Goal: Information Seeking & Learning: Check status

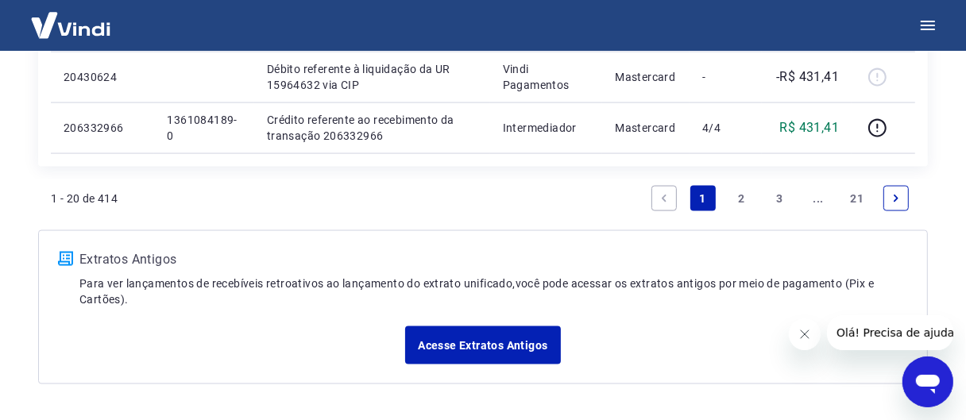
scroll to position [1827, 0]
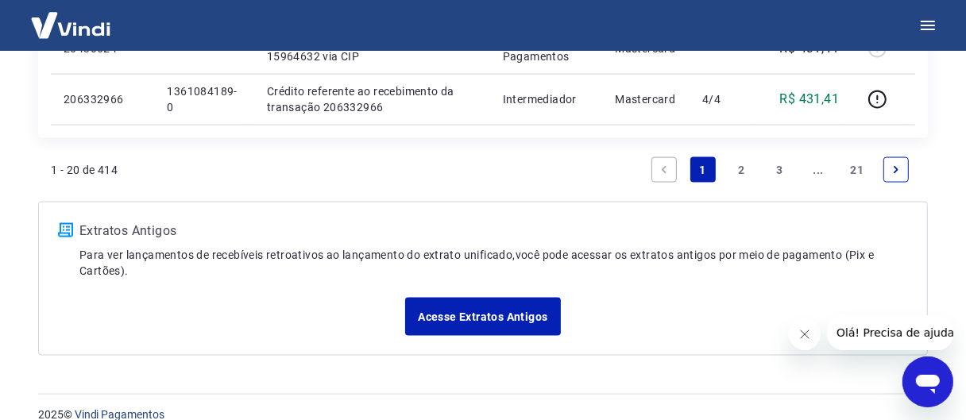
click at [736, 175] on link "2" at bounding box center [741, 169] width 25 height 25
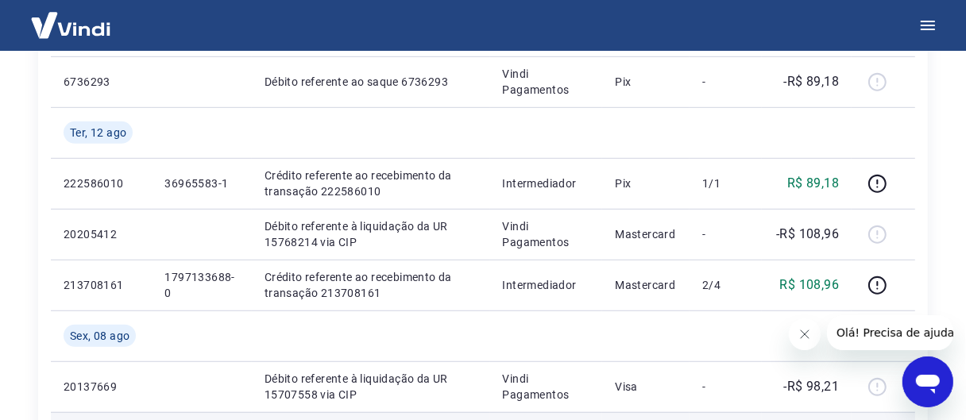
scroll to position [721, 0]
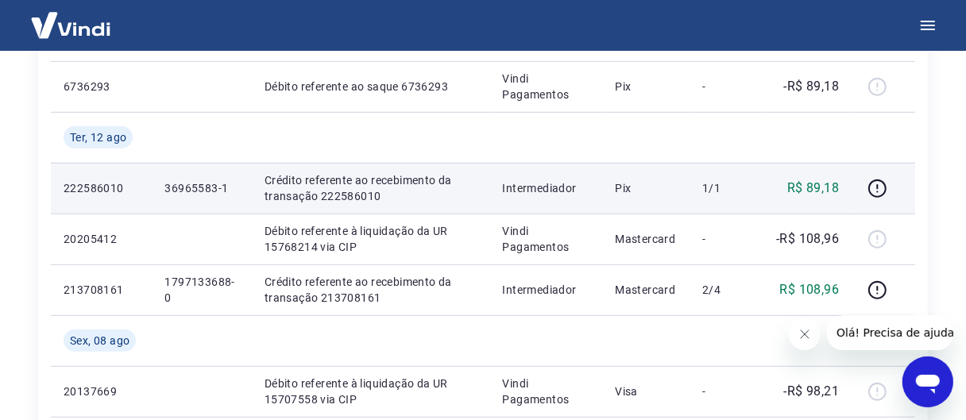
click at [199, 192] on p "36965583-1" at bounding box center [201, 188] width 75 height 16
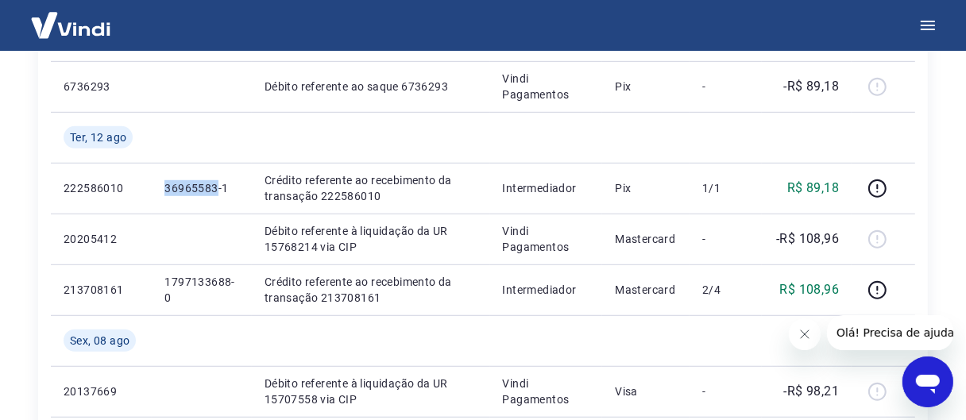
copy p "36965583"
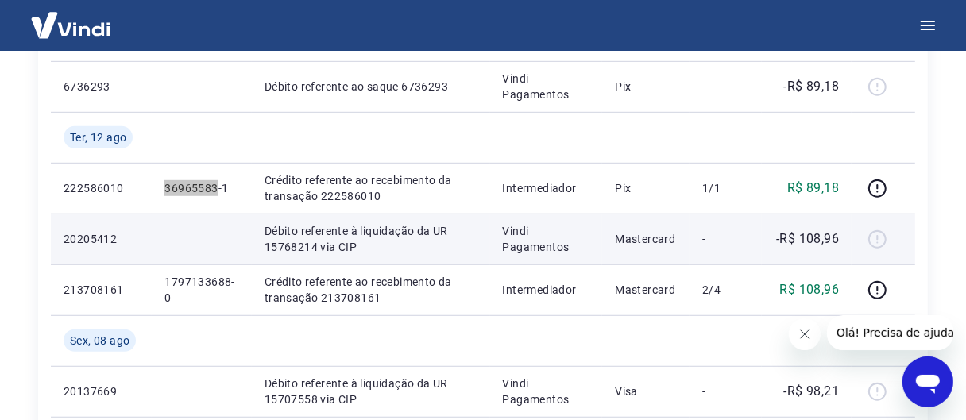
scroll to position [642, 0]
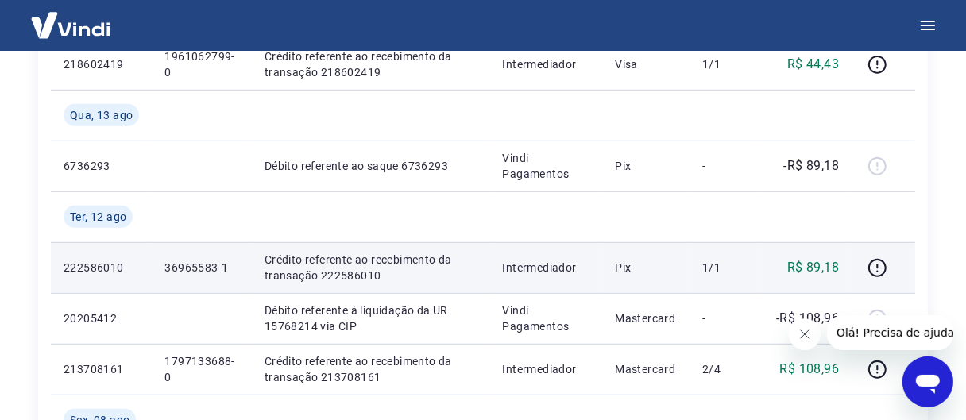
click at [87, 269] on p "222586010" at bounding box center [101, 268] width 75 height 16
copy p "222586010"
click at [194, 266] on p "36965583-1" at bounding box center [201, 268] width 75 height 16
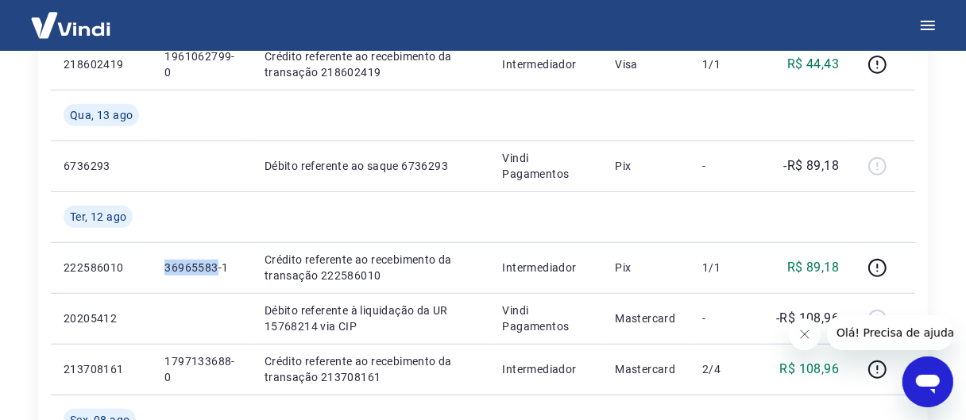
copy p "36965583"
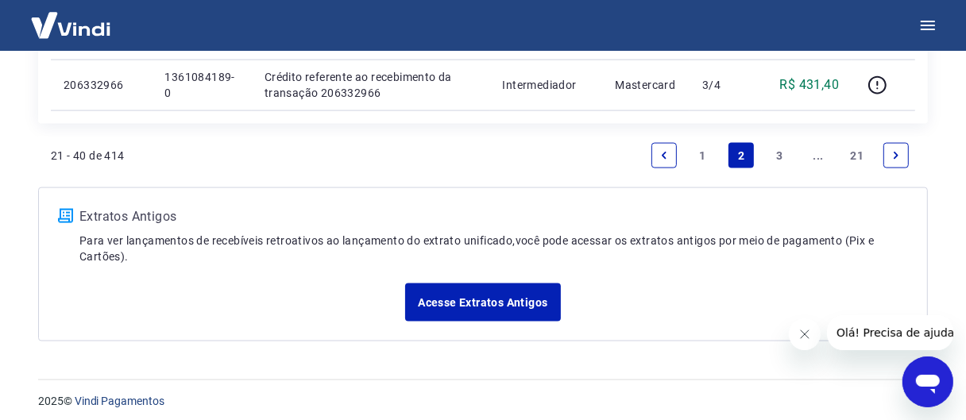
scroll to position [1697, 0]
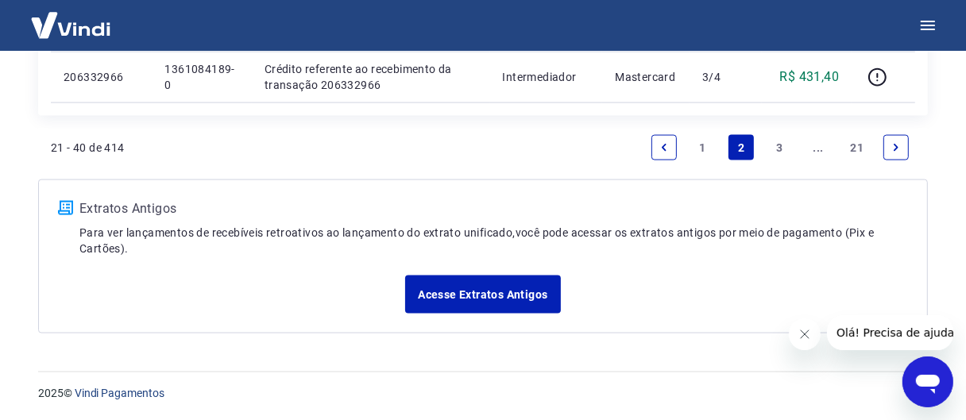
drag, startPoint x: 691, startPoint y: 154, endPoint x: 699, endPoint y: 152, distance: 8.3
click at [691, 154] on link "1" at bounding box center [702, 147] width 25 height 25
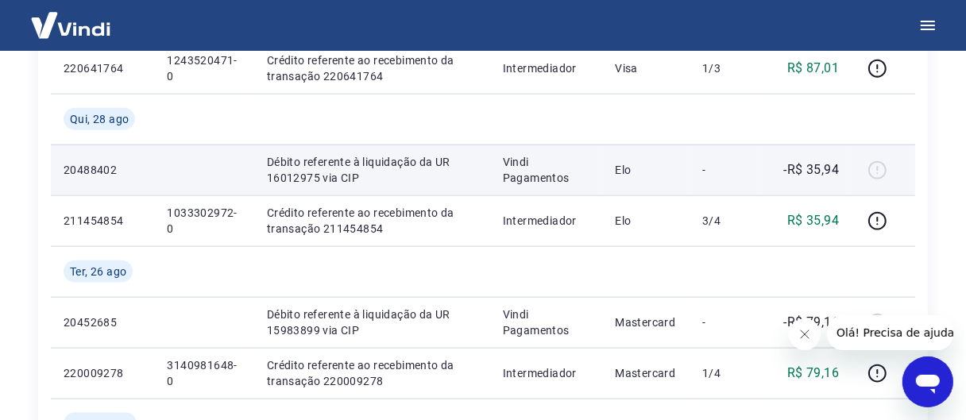
scroll to position [1372, 0]
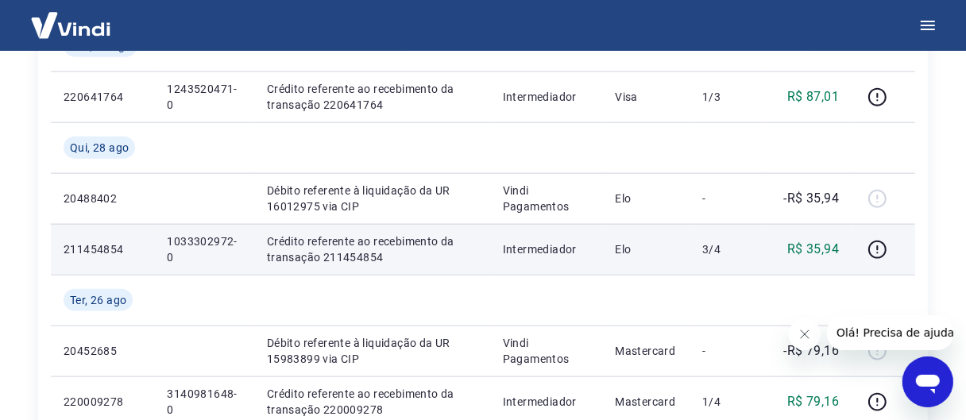
click at [207, 245] on p "1033302972-0" at bounding box center [204, 250] width 74 height 32
click at [207, 244] on p "1033302972-0" at bounding box center [204, 250] width 74 height 32
click at [204, 238] on p "1033302972-0" at bounding box center [204, 250] width 74 height 32
copy p "1033302972"
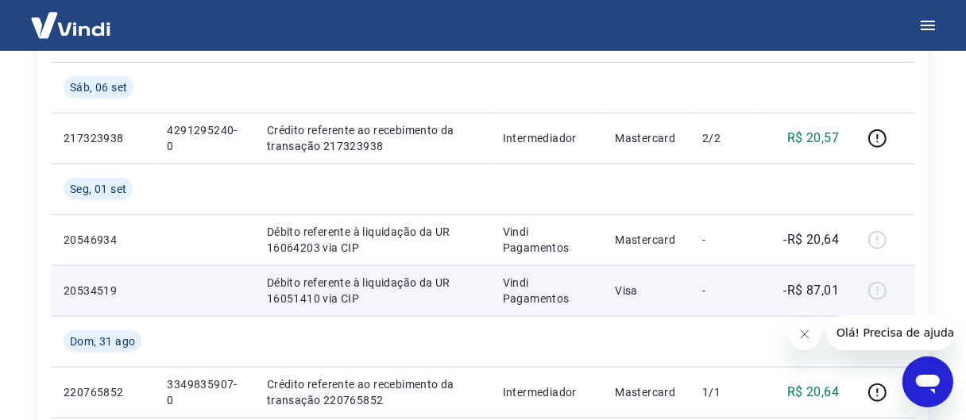
scroll to position [1054, 0]
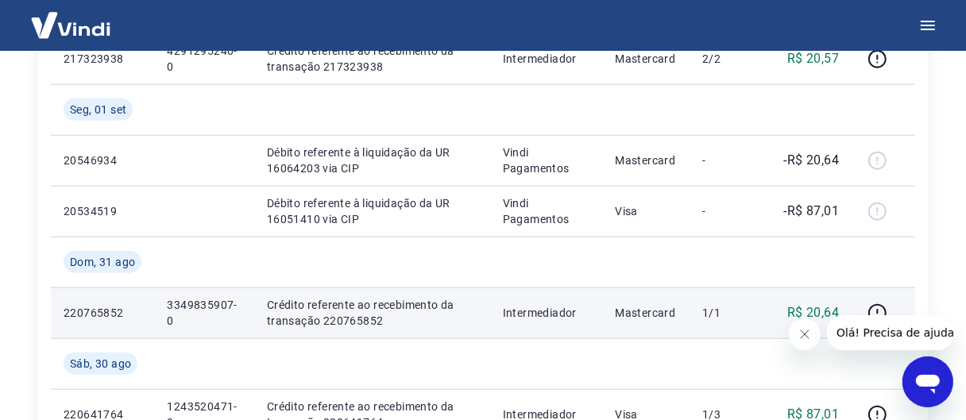
click at [203, 305] on p "3349835907-0" at bounding box center [204, 313] width 74 height 32
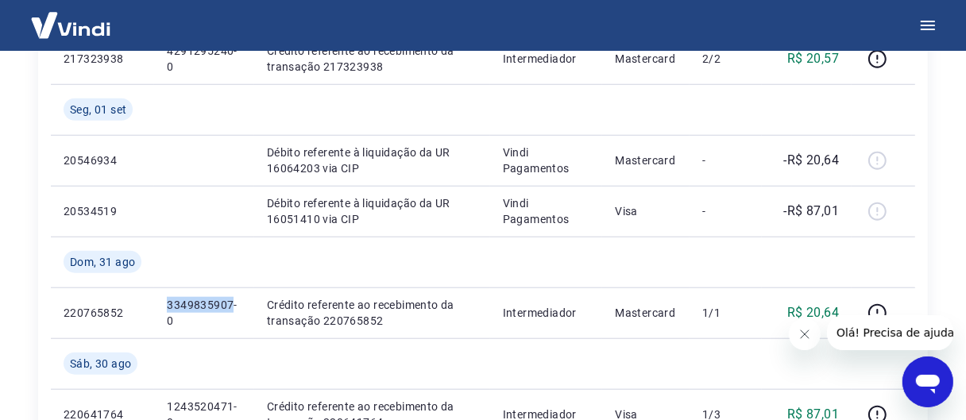
copy p "3349835907"
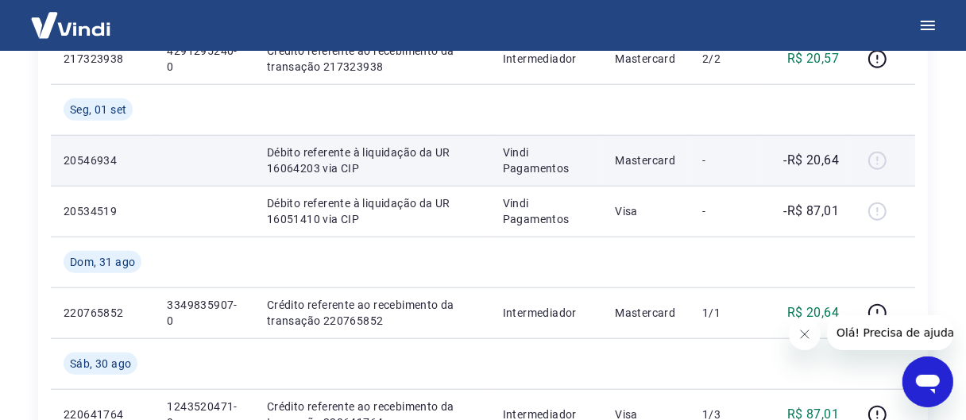
click at [216, 146] on td at bounding box center [203, 160] width 99 height 51
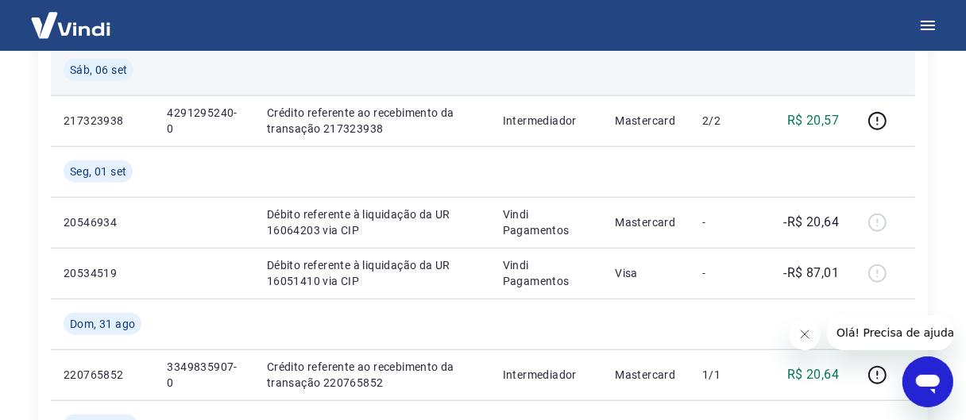
scroll to position [975, 0]
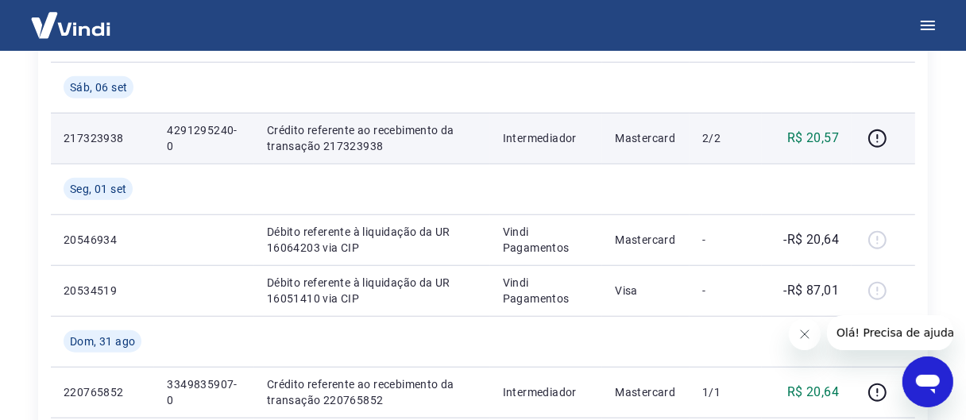
click at [195, 122] on p "4291295240-0" at bounding box center [204, 138] width 74 height 32
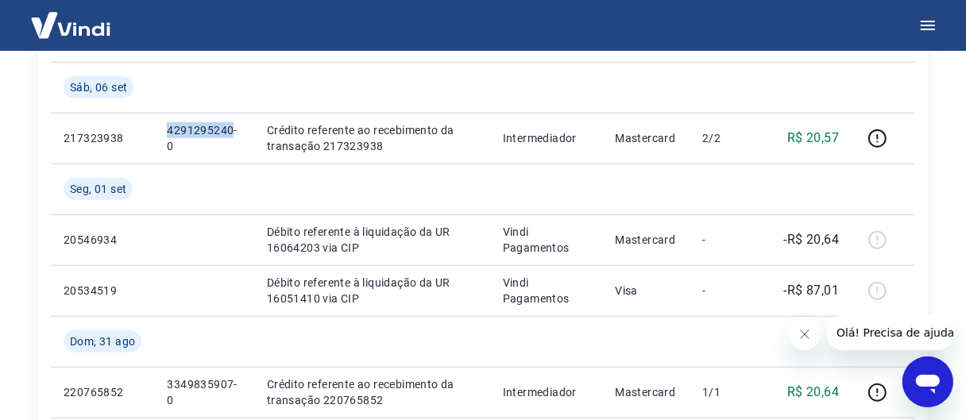
copy p "4291295240"
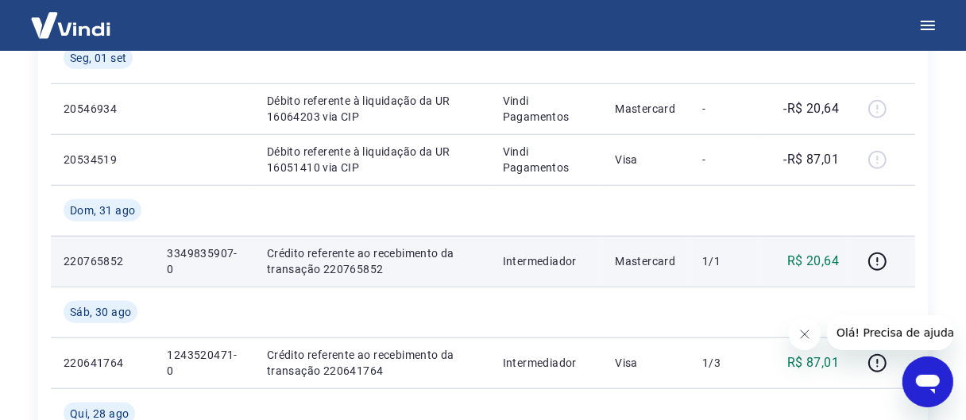
scroll to position [1134, 0]
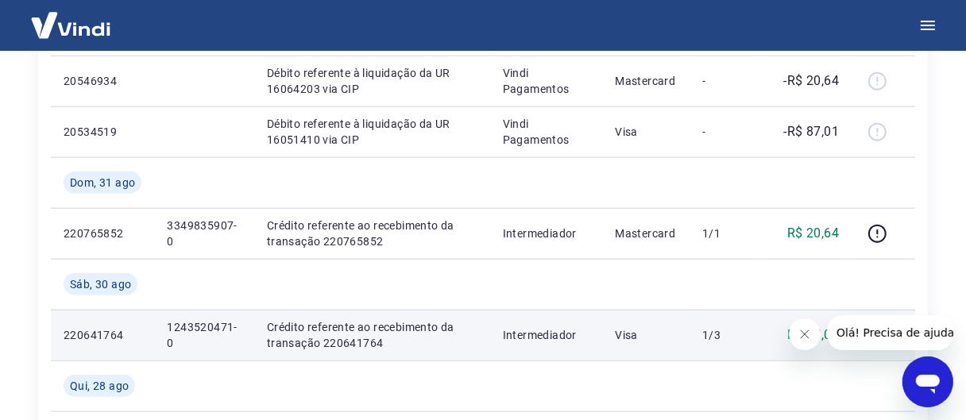
click at [201, 319] on p "1243520471-0" at bounding box center [204, 335] width 74 height 32
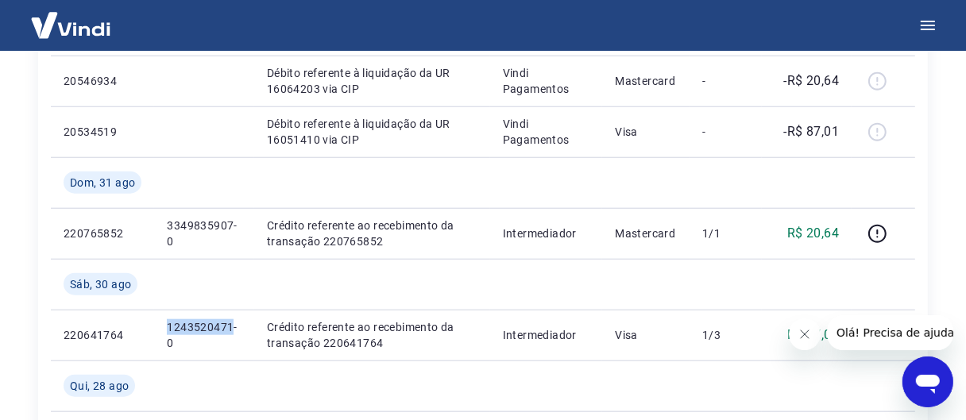
copy p "1243520471"
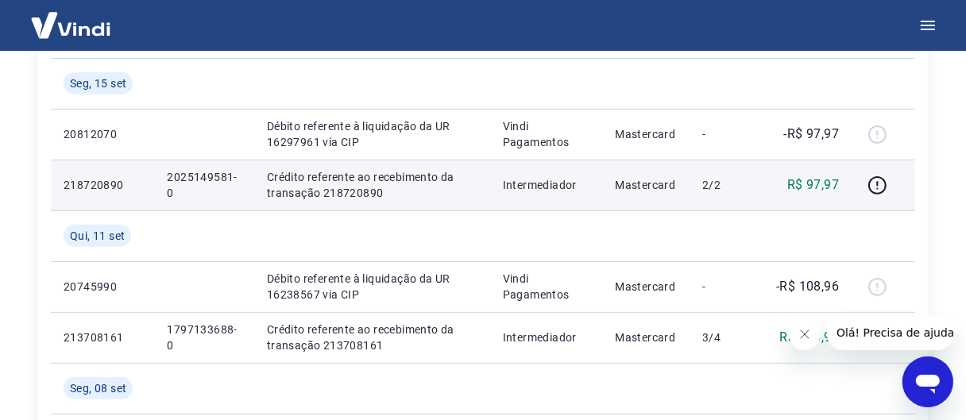
scroll to position [419, 0]
click at [202, 172] on p "2025149581-0" at bounding box center [204, 186] width 74 height 32
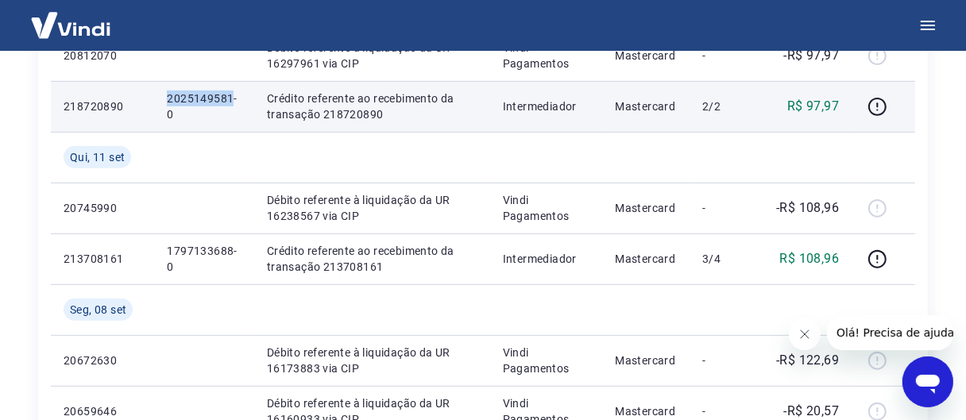
scroll to position [578, 0]
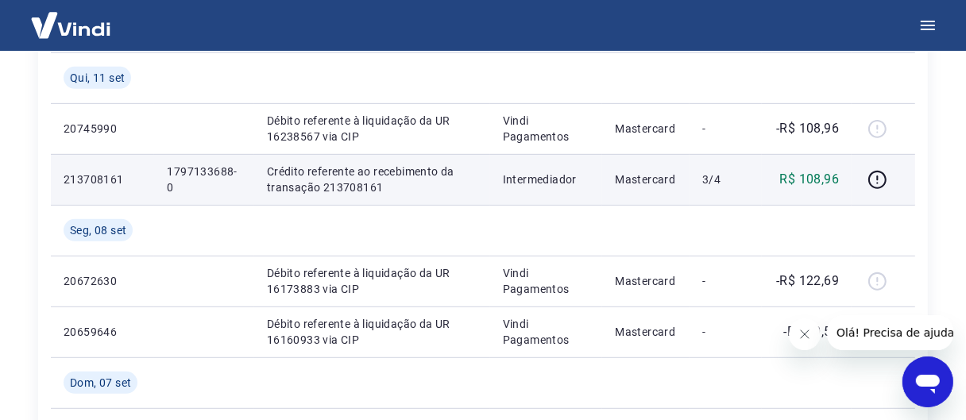
click at [201, 164] on p "1797133688-0" at bounding box center [204, 180] width 74 height 32
click at [200, 164] on p "1797133688-0" at bounding box center [204, 180] width 74 height 32
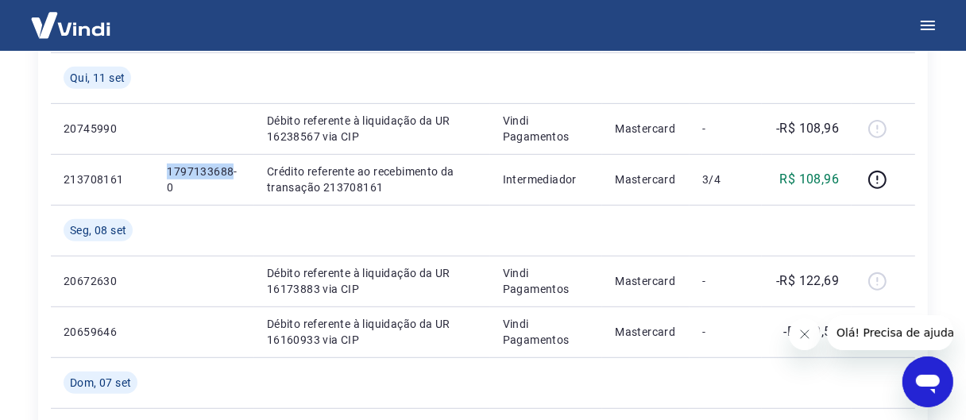
copy p "1797133688"
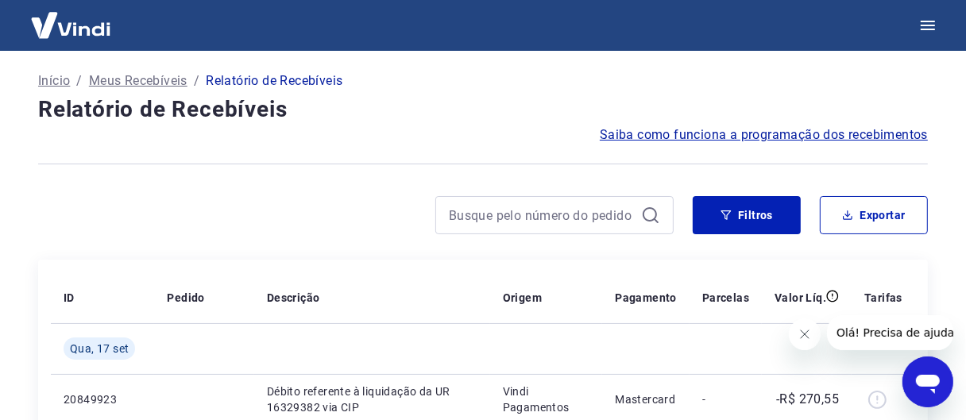
scroll to position [0, 0]
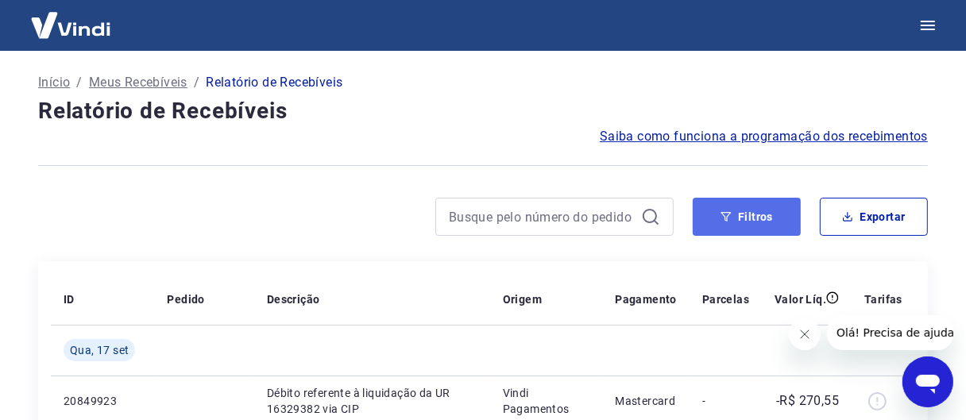
click at [725, 222] on icon "button" at bounding box center [726, 216] width 11 height 11
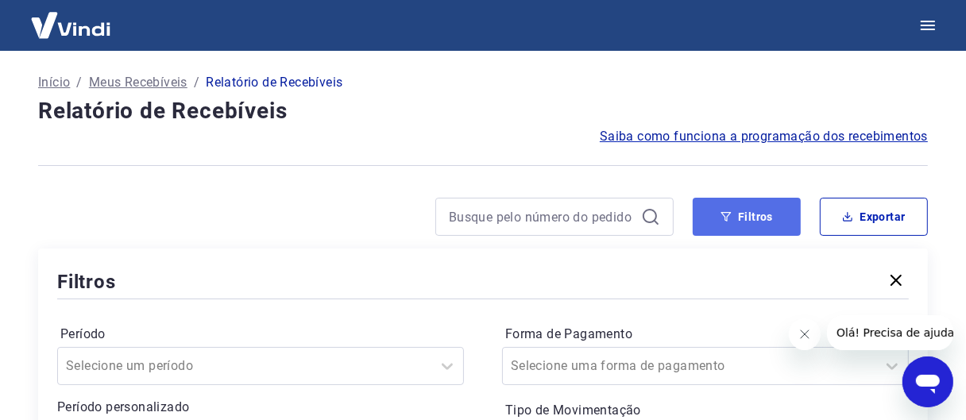
click at [740, 213] on button "Filtros" at bounding box center [747, 217] width 108 height 38
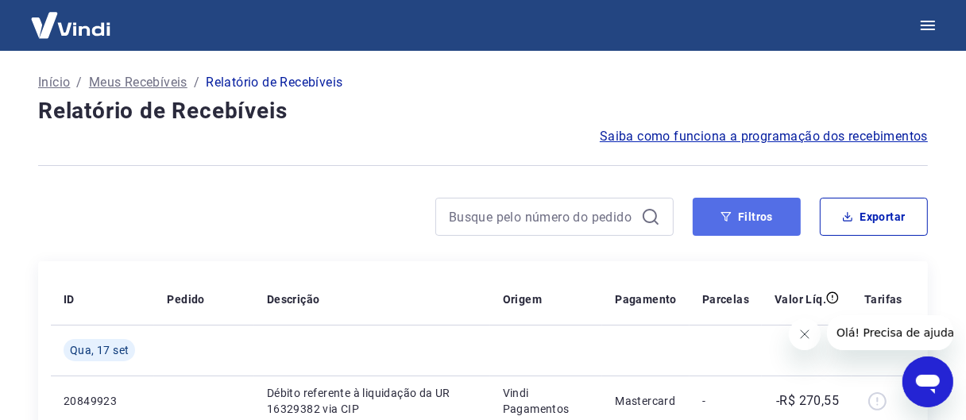
click at [722, 214] on icon "button" at bounding box center [726, 216] width 11 height 11
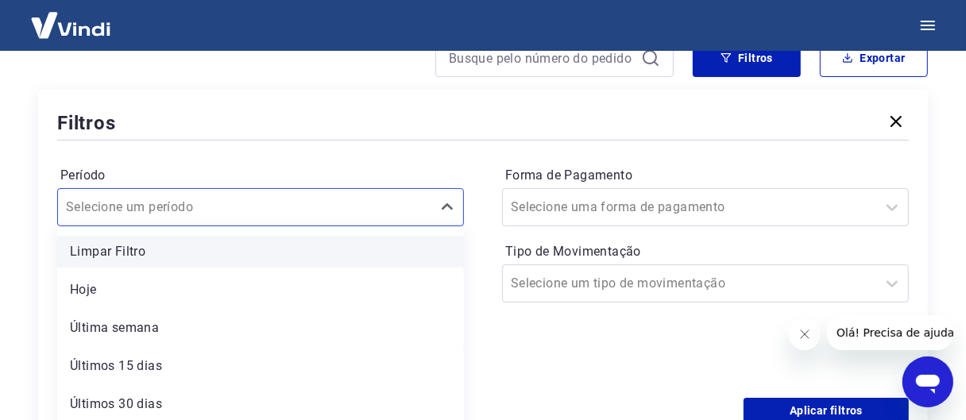
scroll to position [203, 0]
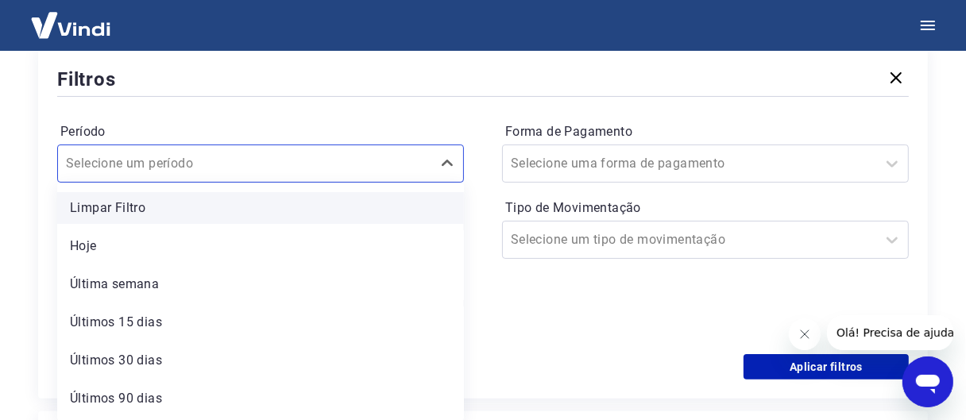
click at [295, 183] on div "option Limpar Filtro focused, 1 of 7. 7 results available. Use Up and Down to c…" at bounding box center [260, 164] width 407 height 38
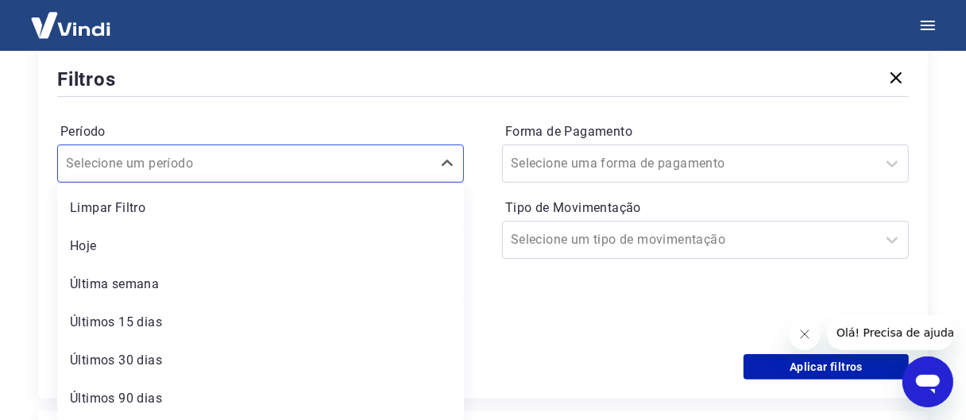
click at [388, 102] on div "Período option Limpar Filtro focused, 1 of 7. 7 results available. Use Up and D…" at bounding box center [483, 227] width 852 height 254
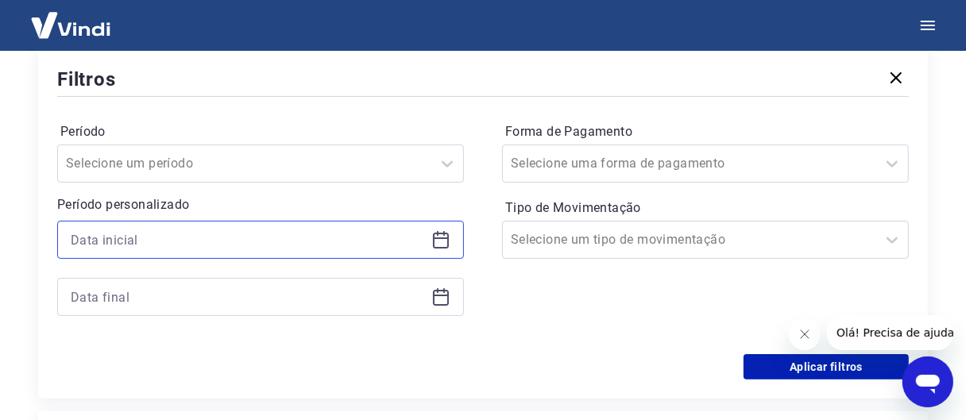
click at [412, 236] on input at bounding box center [248, 240] width 354 height 24
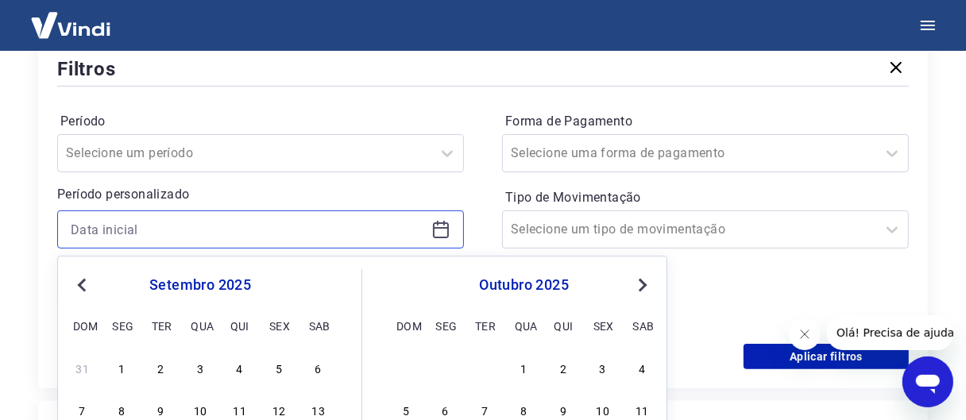
scroll to position [282, 0]
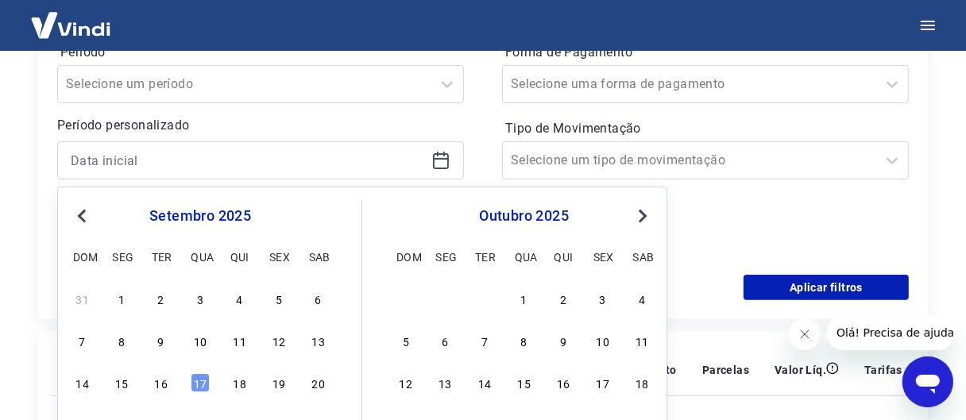
click at [83, 216] on span "Previous Month" at bounding box center [83, 216] width 0 height 18
drag, startPoint x: 281, startPoint y: 290, endPoint x: 274, endPoint y: 140, distance: 150.3
click at [281, 290] on div "1" at bounding box center [278, 298] width 19 height 19
click at [274, 141] on div at bounding box center [260, 160] width 407 height 38
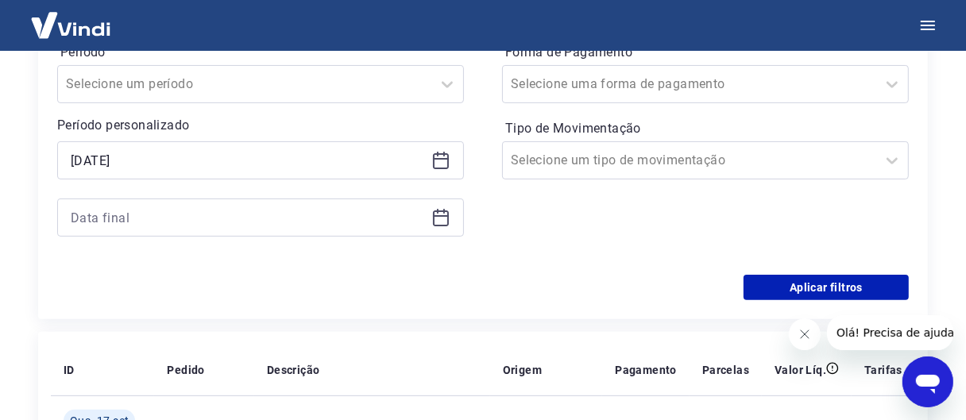
type input "[DATE]"
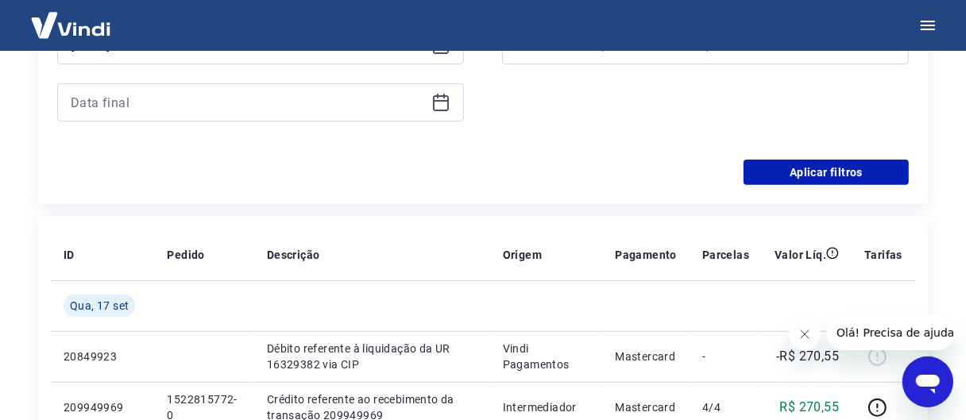
scroll to position [361, 0]
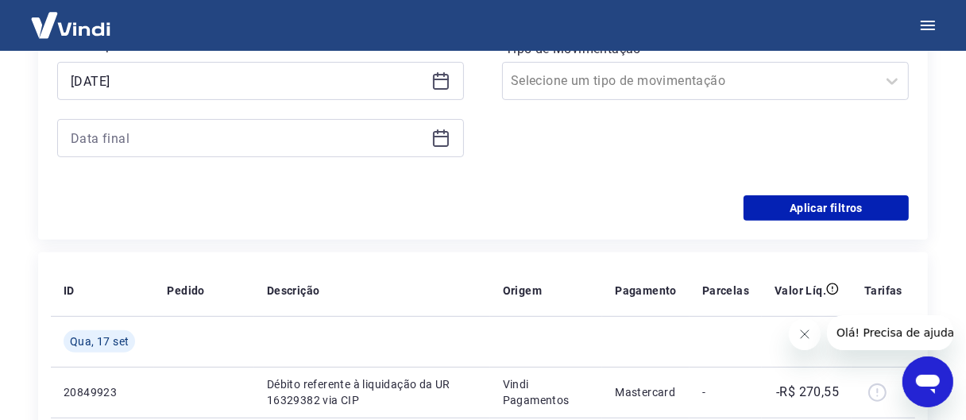
click at [426, 144] on div at bounding box center [260, 138] width 407 height 38
click at [431, 141] on icon at bounding box center [440, 138] width 19 height 19
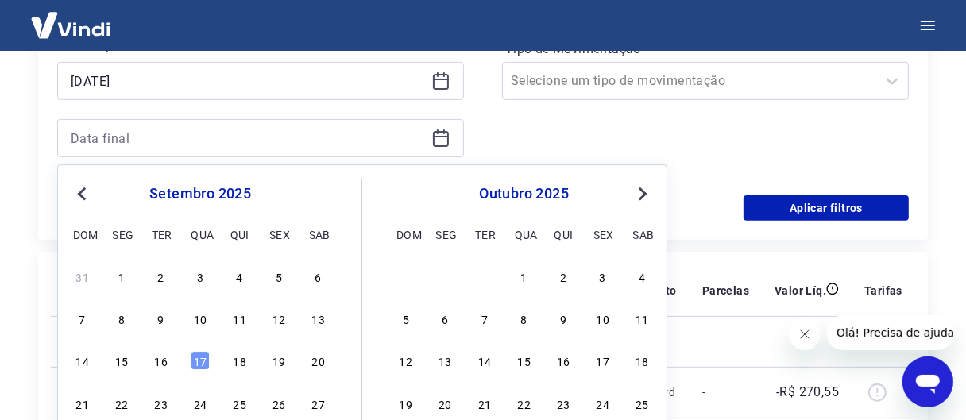
click at [71, 278] on div "31 1 2 3 4 5 6" at bounding box center [200, 276] width 259 height 23
click at [75, 276] on div "31" at bounding box center [82, 276] width 19 height 19
click at [75, 276] on th "ID" at bounding box center [102, 290] width 103 height 51
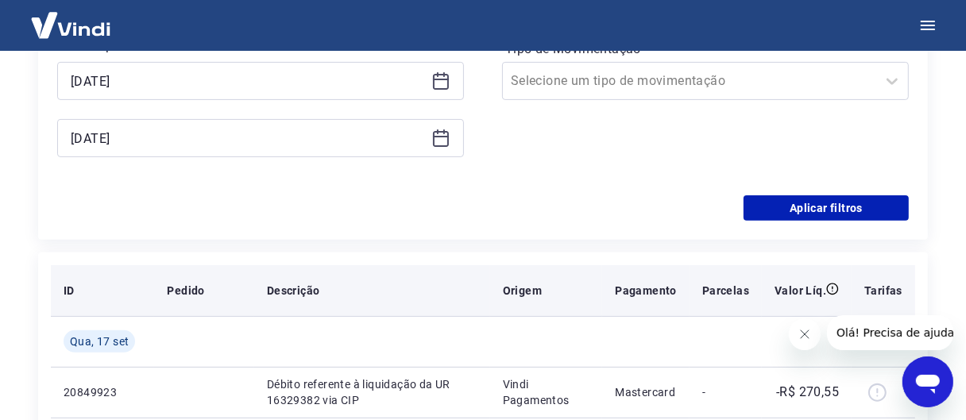
click at [77, 277] on th "ID" at bounding box center [102, 290] width 103 height 51
type input "[DATE]"
click at [77, 277] on th "ID" at bounding box center [102, 290] width 103 height 51
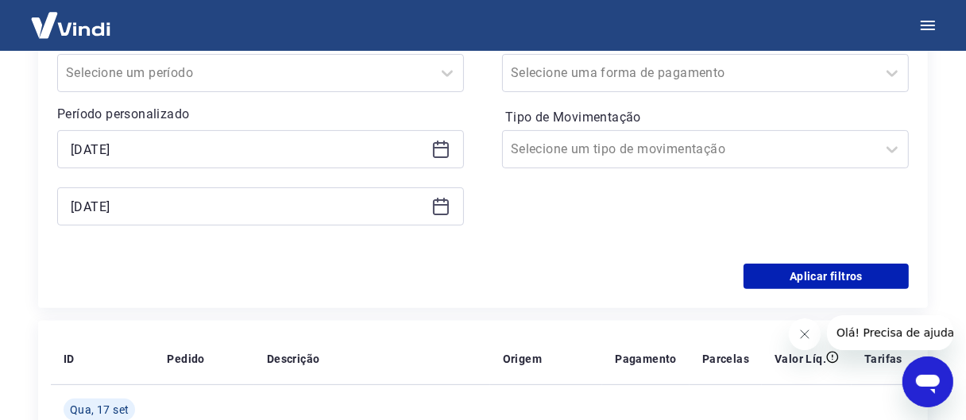
scroll to position [203, 0]
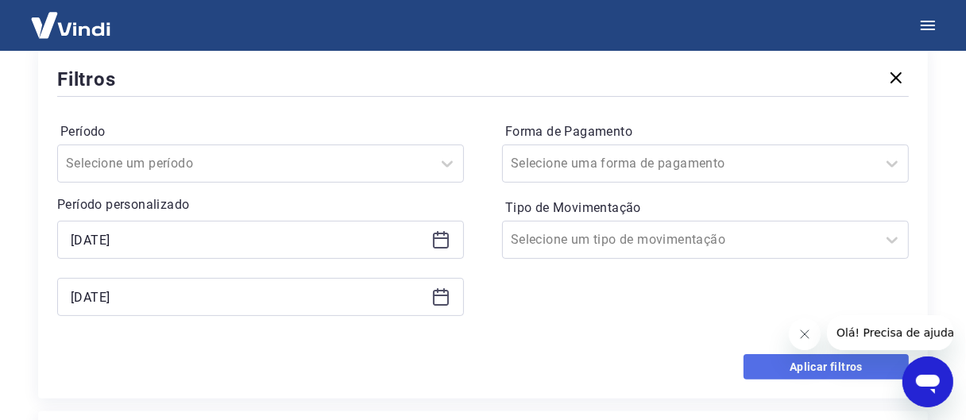
click at [794, 366] on button "Aplicar filtros" at bounding box center [826, 366] width 165 height 25
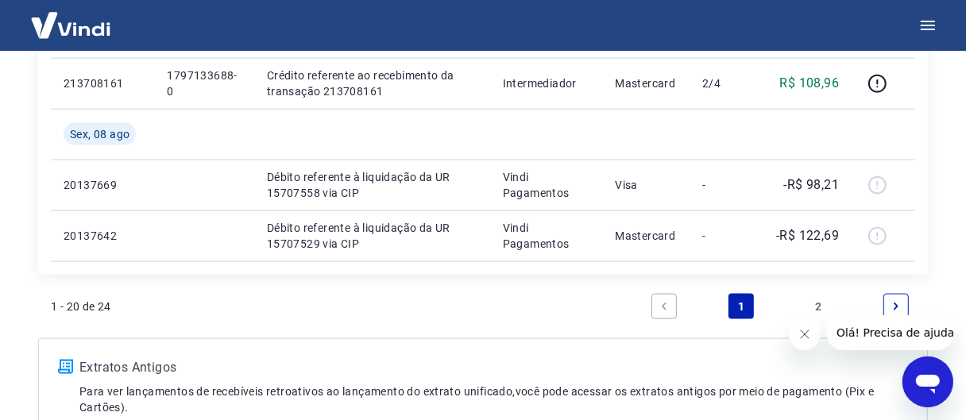
scroll to position [1668, 0]
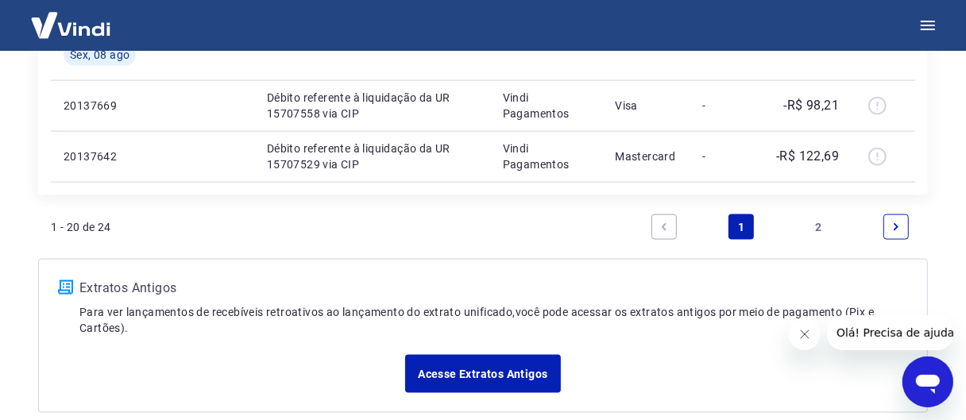
click at [821, 224] on link "2" at bounding box center [818, 226] width 25 height 25
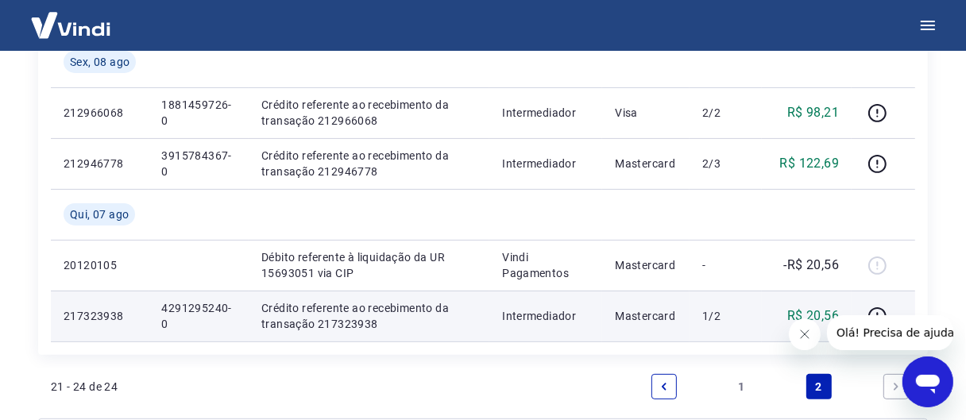
scroll to position [209, 0]
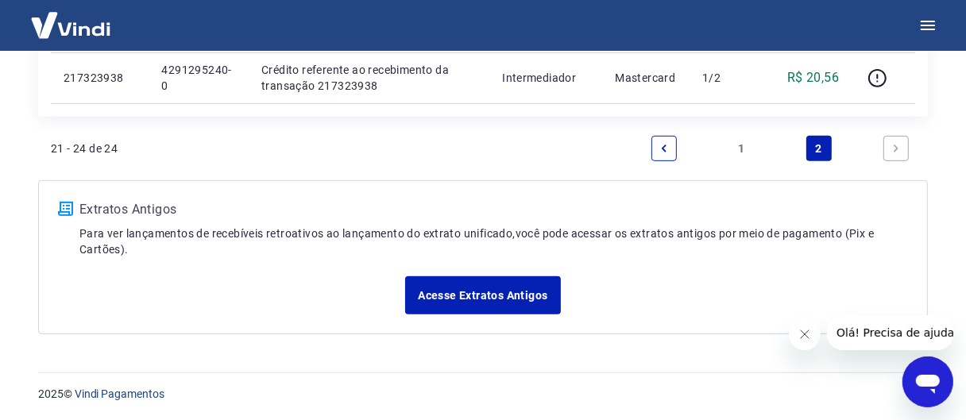
click at [736, 145] on link "1" at bounding box center [741, 148] width 25 height 25
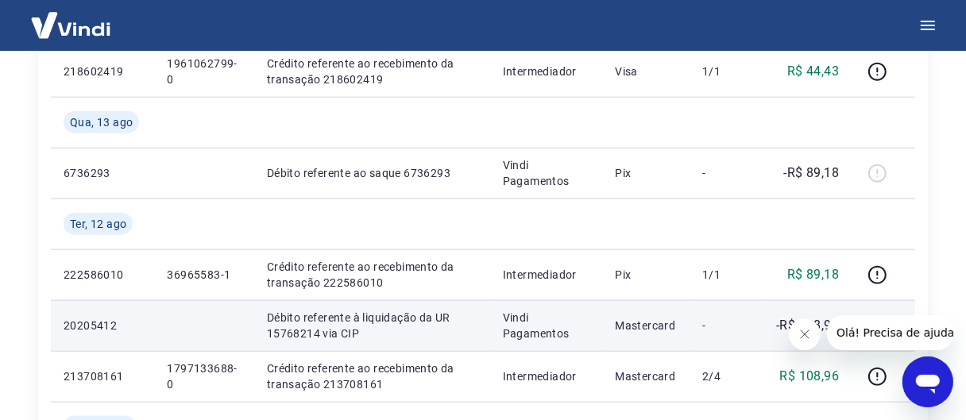
scroll to position [1271, 0]
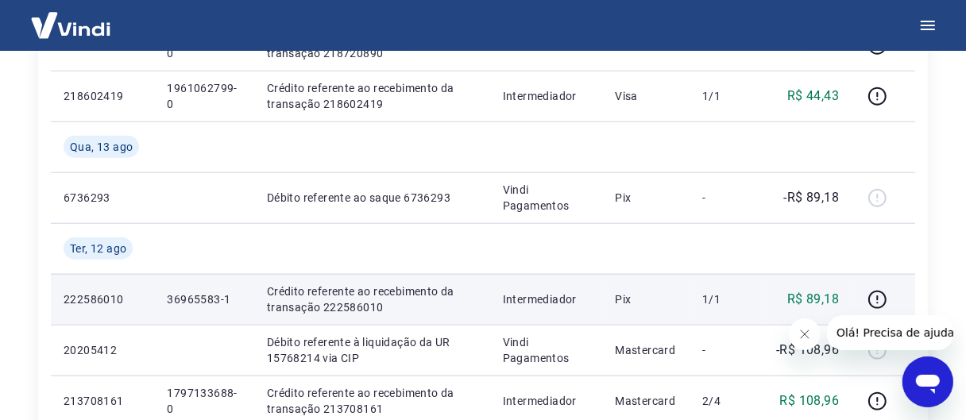
click at [194, 294] on p "36965583-1" at bounding box center [204, 300] width 74 height 16
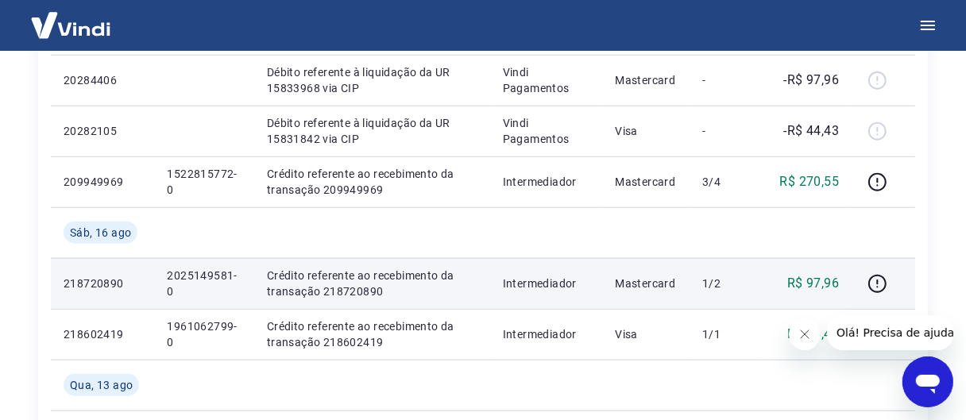
scroll to position [1112, 0]
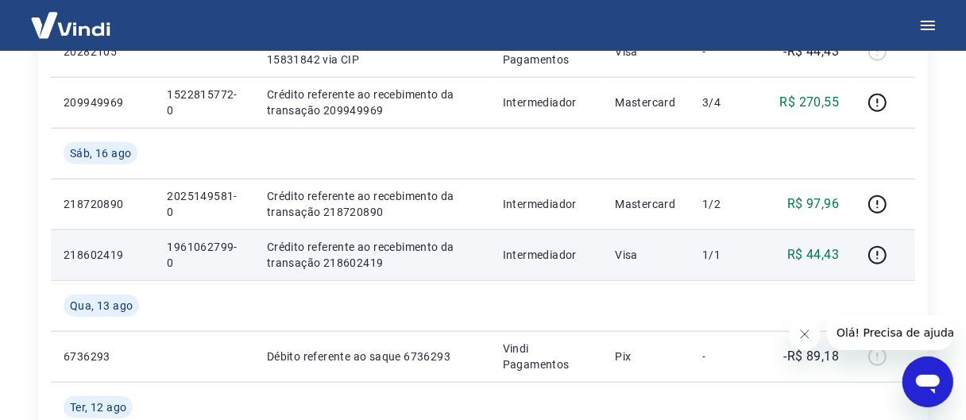
click at [203, 242] on p "1961062799-0" at bounding box center [204, 255] width 74 height 32
copy p "1961062799"
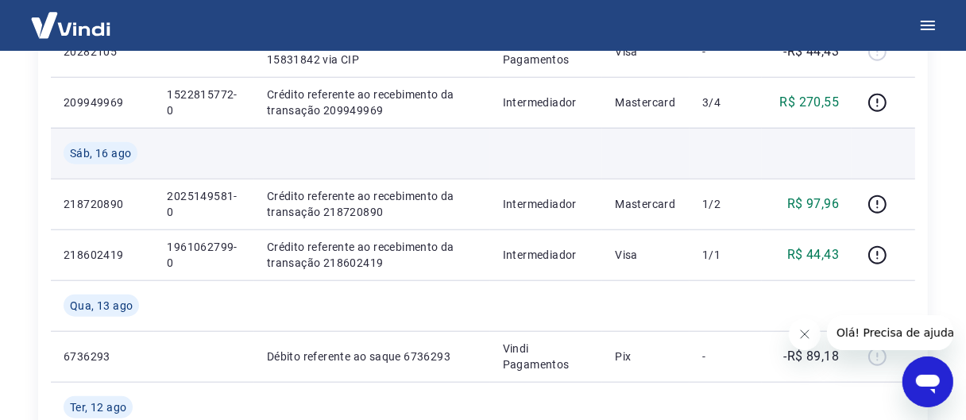
click at [269, 157] on td at bounding box center [372, 153] width 236 height 51
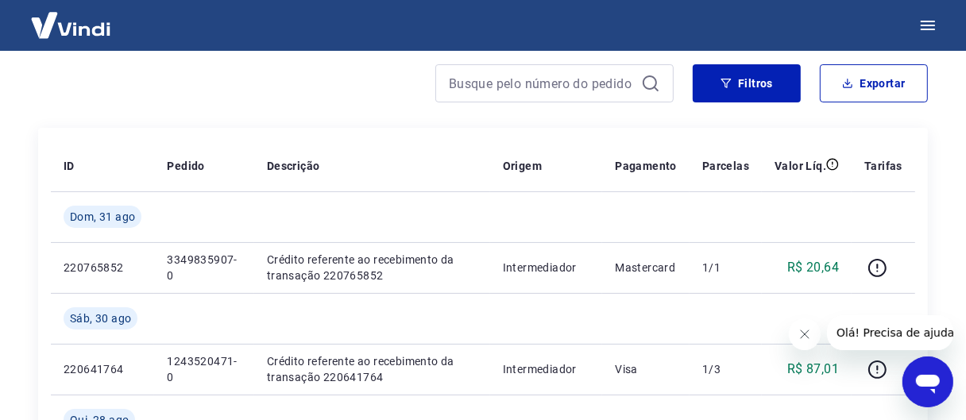
scroll to position [0, 0]
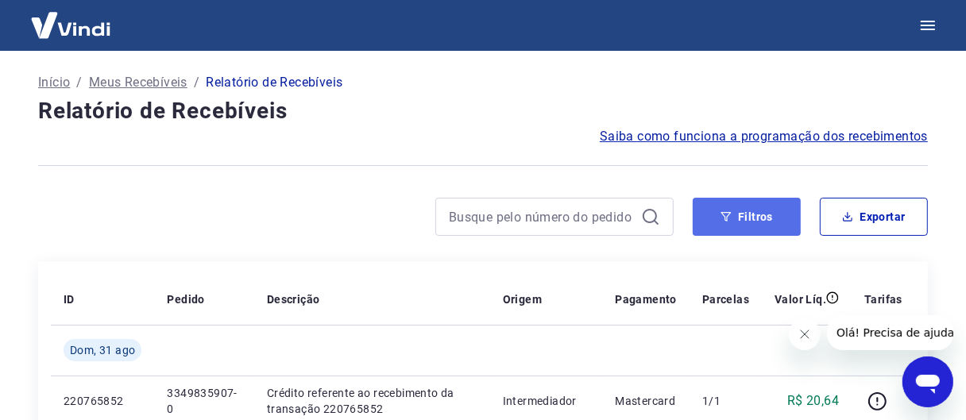
click at [750, 216] on button "Filtros" at bounding box center [747, 217] width 108 height 38
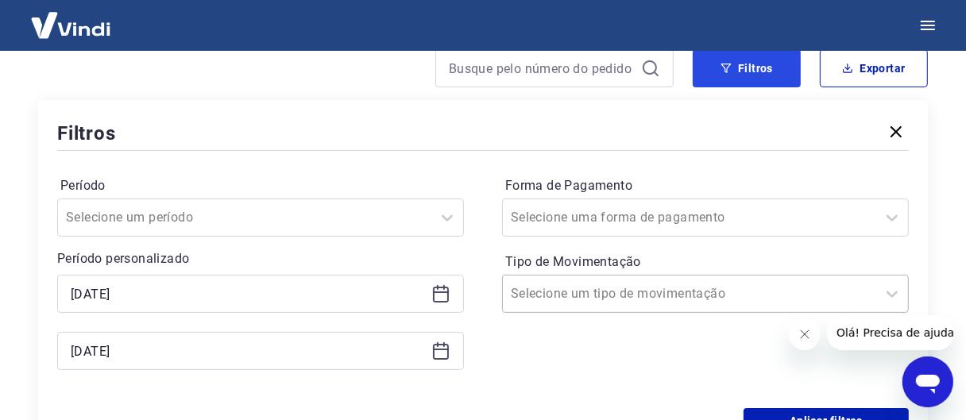
scroll to position [159, 0]
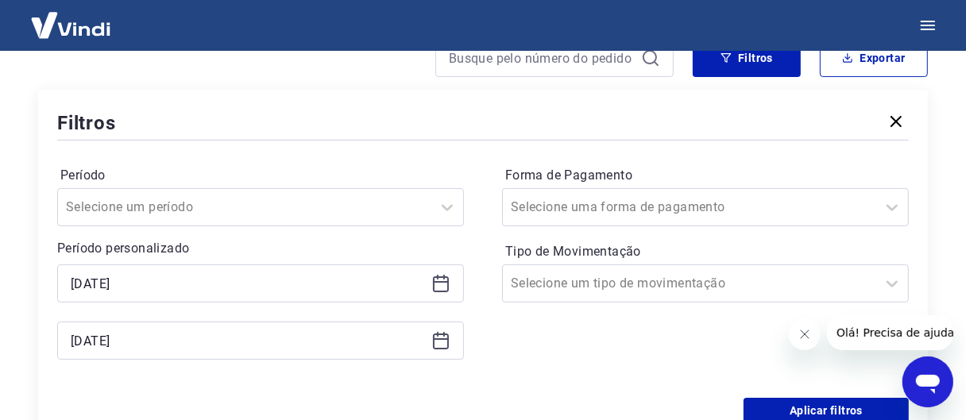
click at [442, 288] on icon at bounding box center [440, 283] width 19 height 19
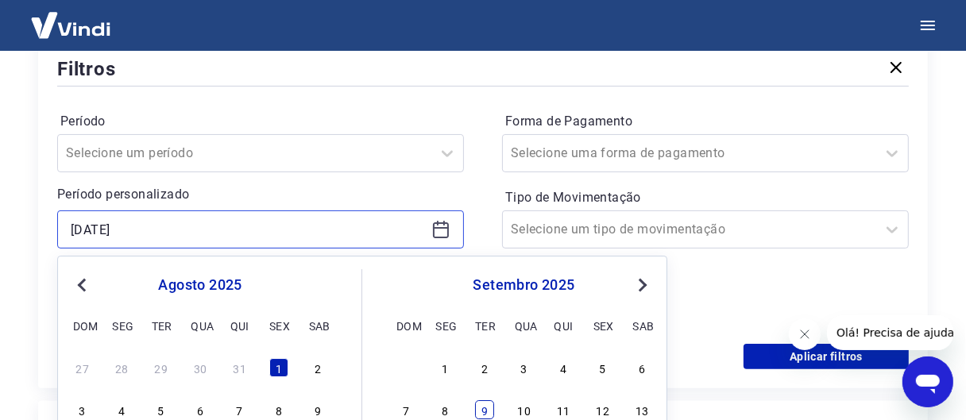
scroll to position [318, 0]
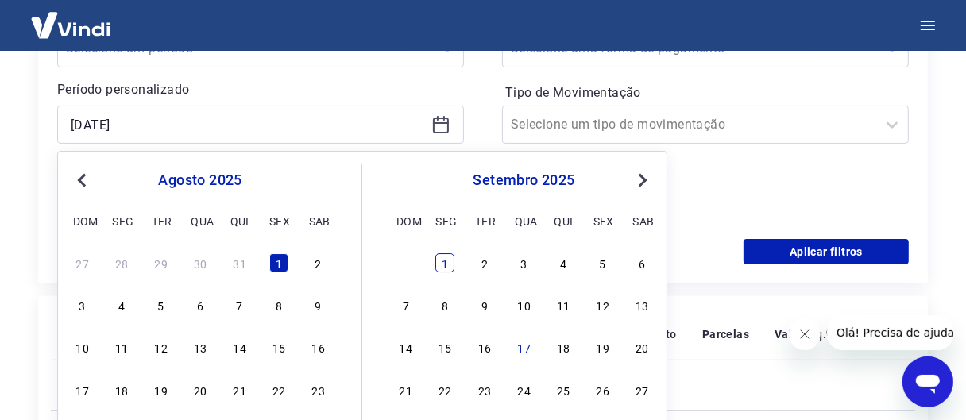
click at [445, 271] on div "1" at bounding box center [445, 262] width 19 height 19
click at [445, 271] on div "Filtros Período Selecione um período Período personalizado [DATE] Previous Mont…" at bounding box center [483, 107] width 890 height 353
type input "[DATE]"
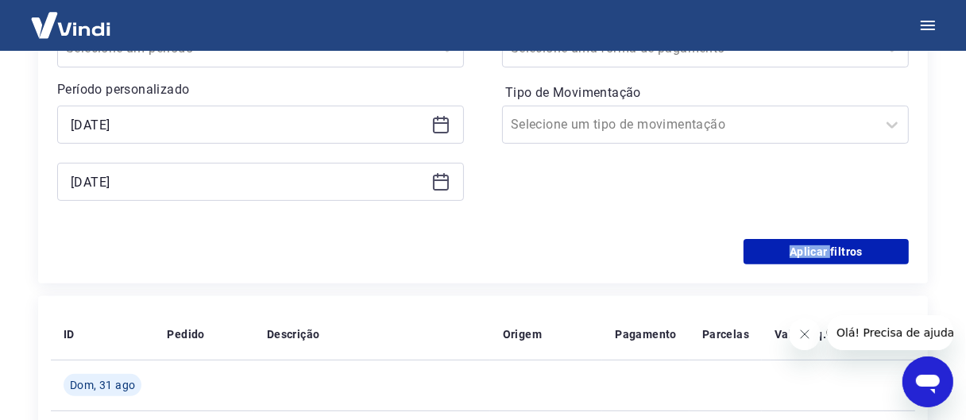
click at [446, 251] on div "Aplicar filtros" at bounding box center [483, 251] width 852 height 25
click at [439, 182] on icon at bounding box center [440, 181] width 19 height 19
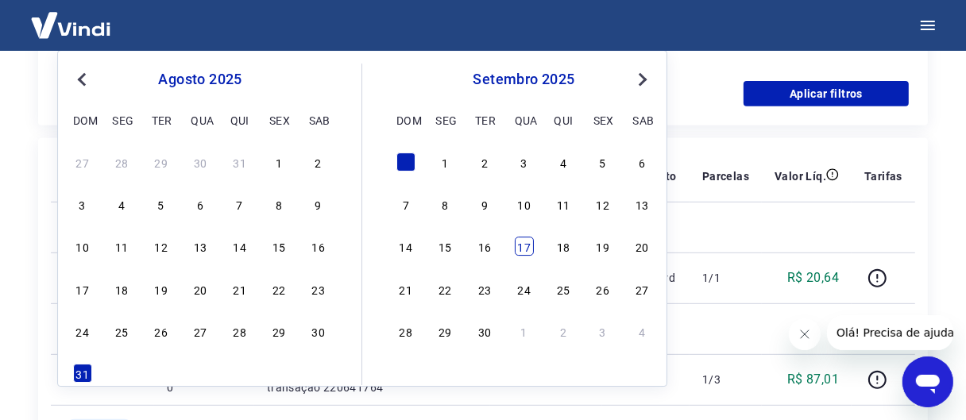
scroll to position [477, 0]
click at [528, 242] on div "17" at bounding box center [524, 246] width 19 height 19
click at [528, 242] on td at bounding box center [546, 226] width 113 height 51
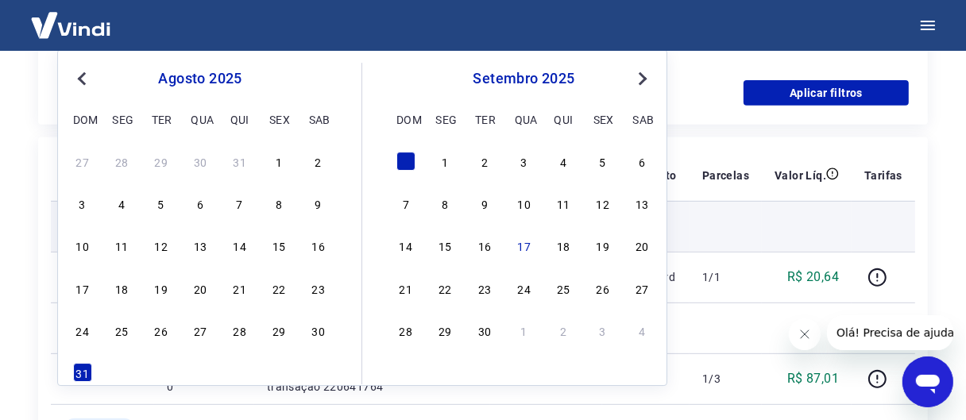
click at [520, 243] on td at bounding box center [546, 226] width 113 height 51
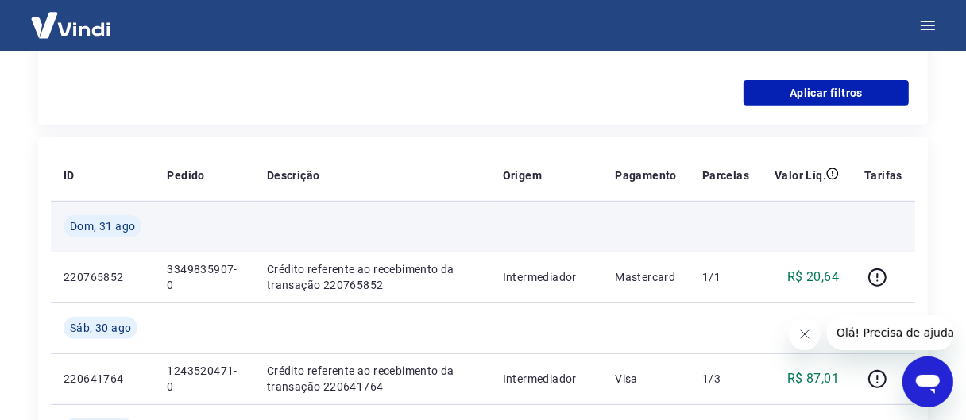
type input "[DATE]"
click at [520, 243] on td at bounding box center [546, 226] width 113 height 51
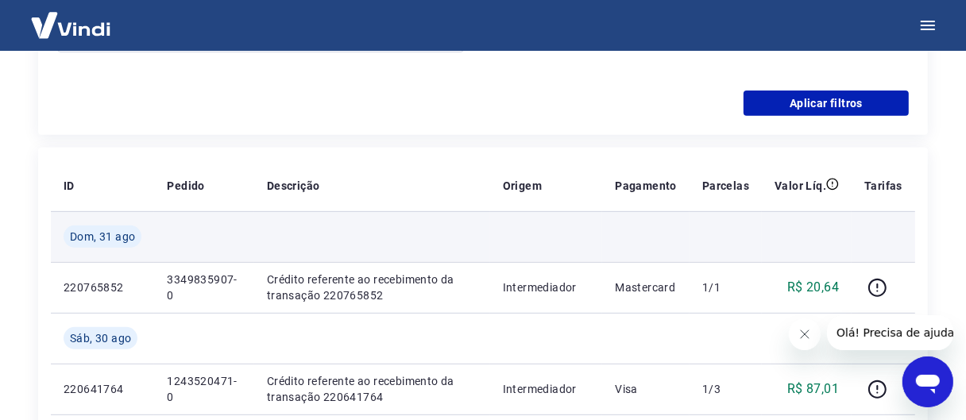
scroll to position [318, 0]
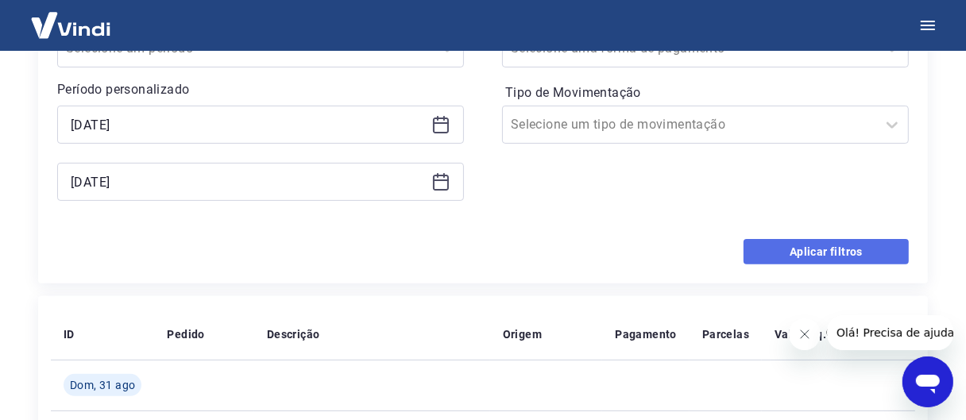
click at [852, 249] on button "Aplicar filtros" at bounding box center [826, 251] width 165 height 25
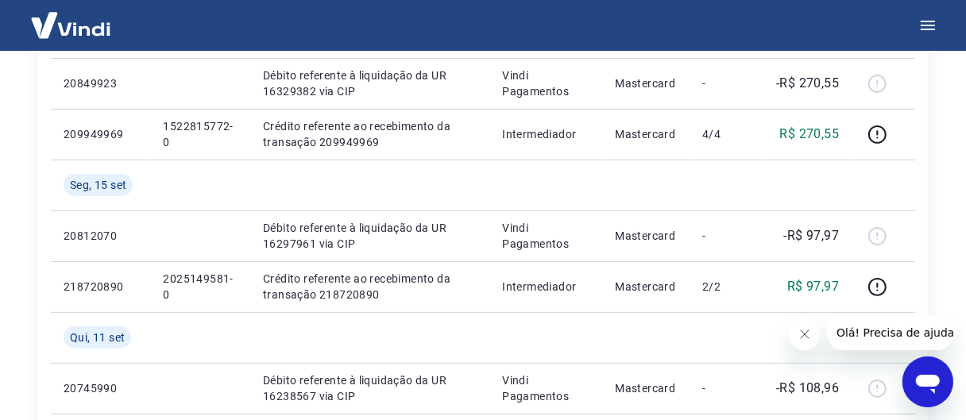
scroll to position [793, 0]
